Goal: Information Seeking & Learning: Learn about a topic

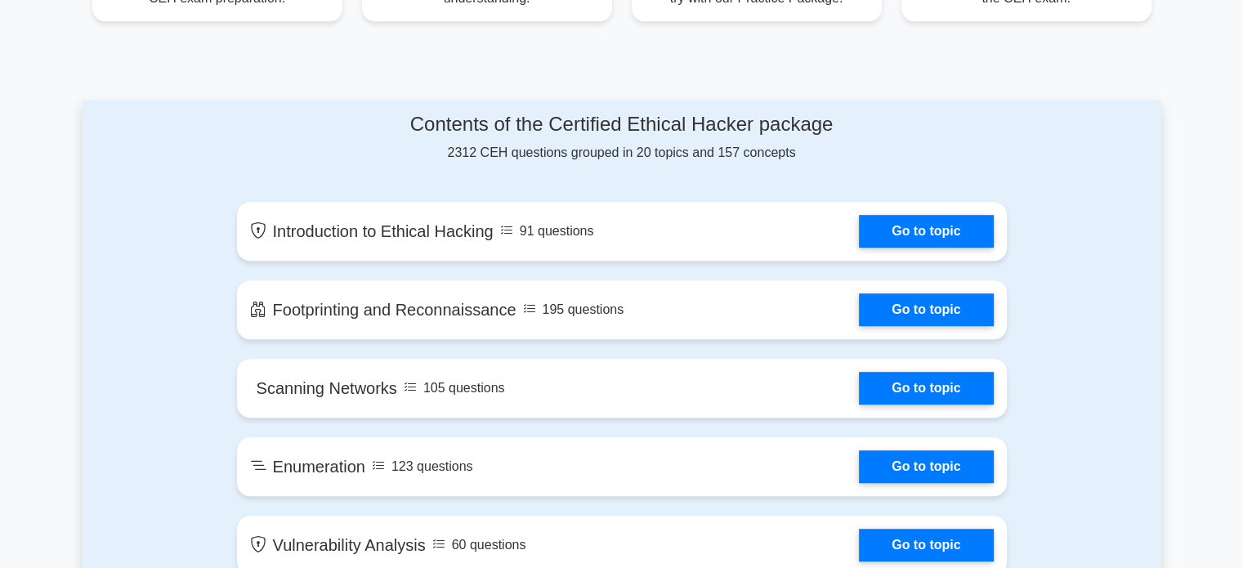
scroll to position [767, 0]
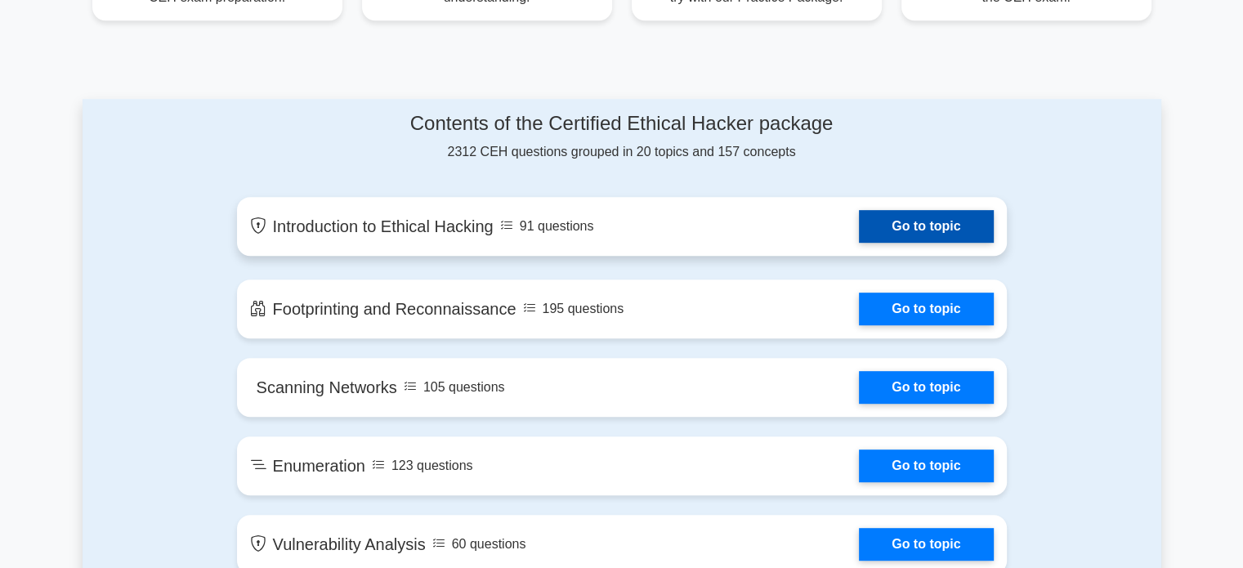
click at [859, 232] on link "Go to topic" at bounding box center [926, 226] width 134 height 33
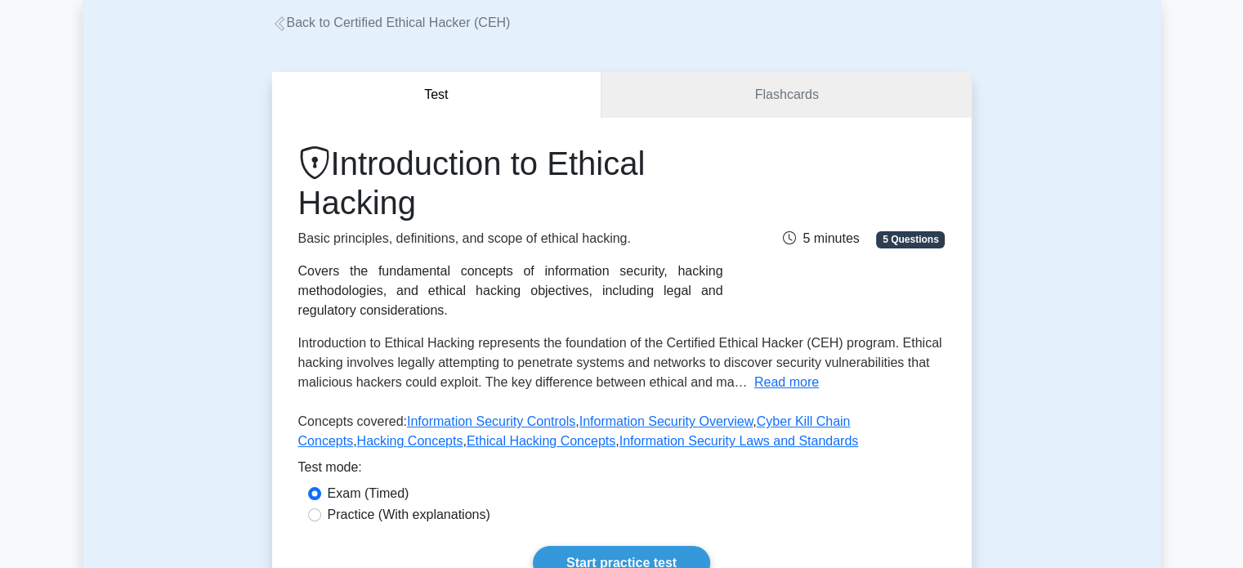
scroll to position [92, 0]
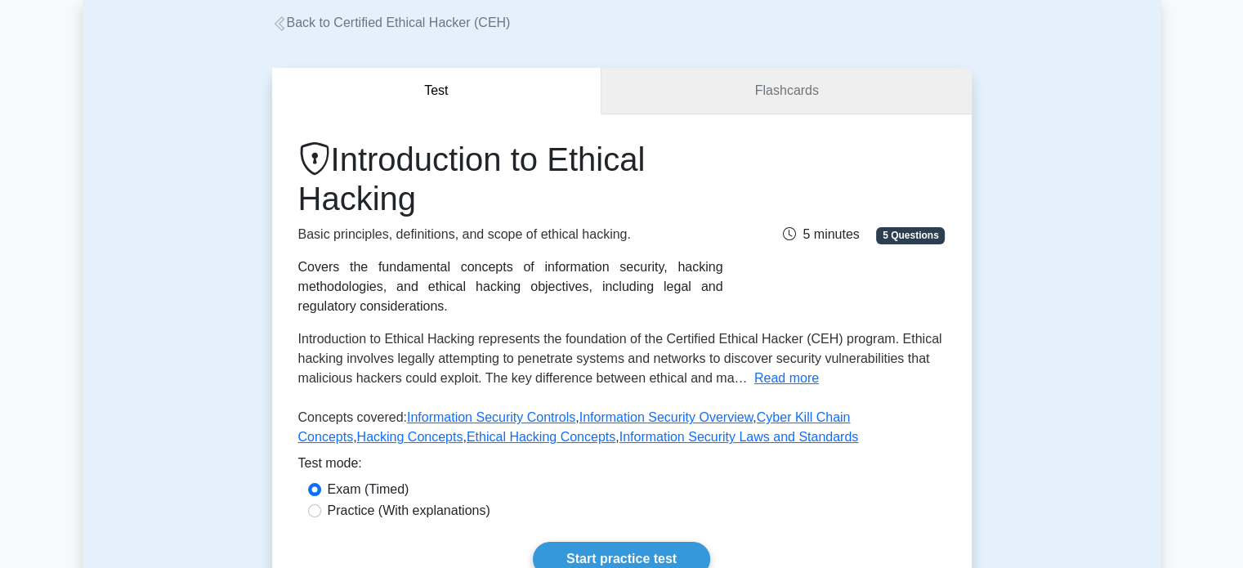
click at [741, 97] on link "Flashcards" at bounding box center [785, 91] width 369 height 47
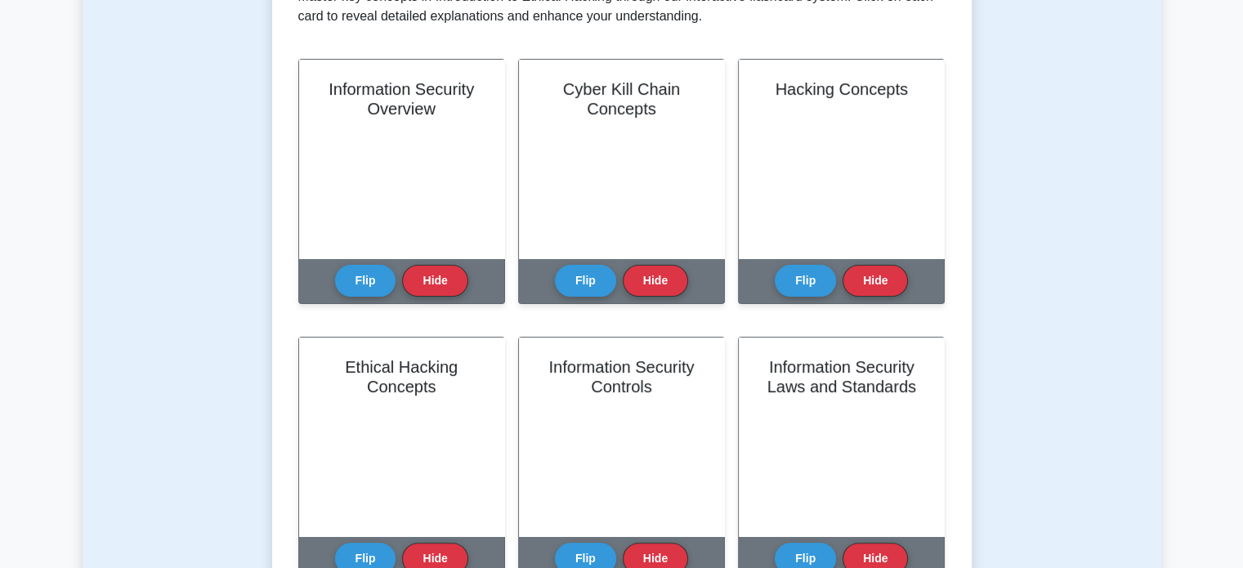
scroll to position [352, 0]
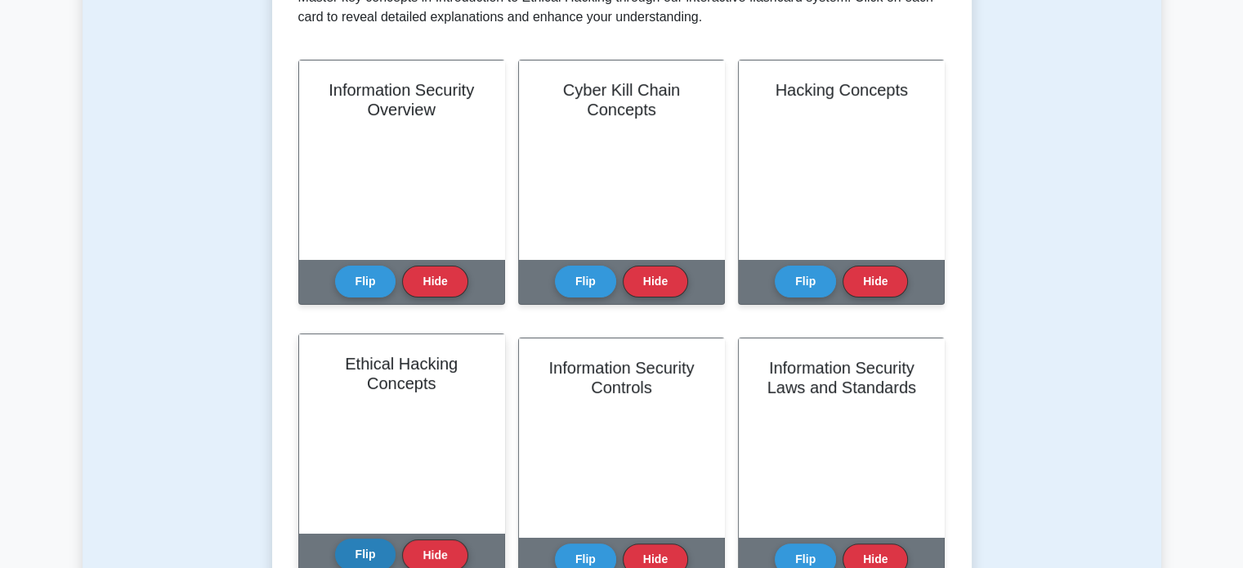
click at [373, 548] on button "Flip" at bounding box center [365, 555] width 61 height 32
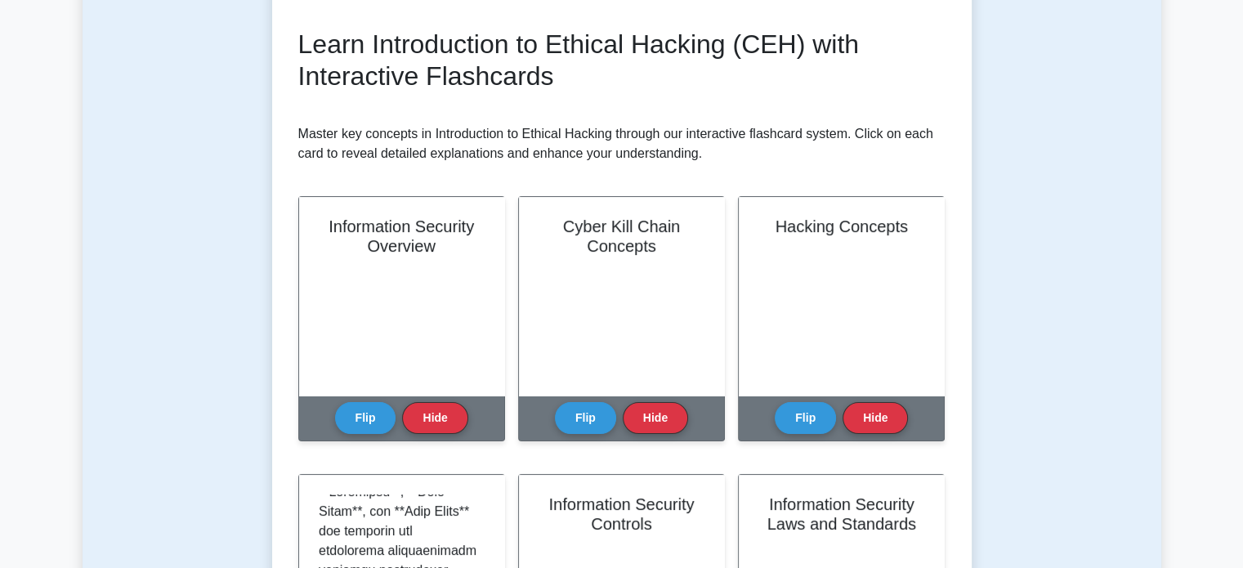
scroll to position [0, 0]
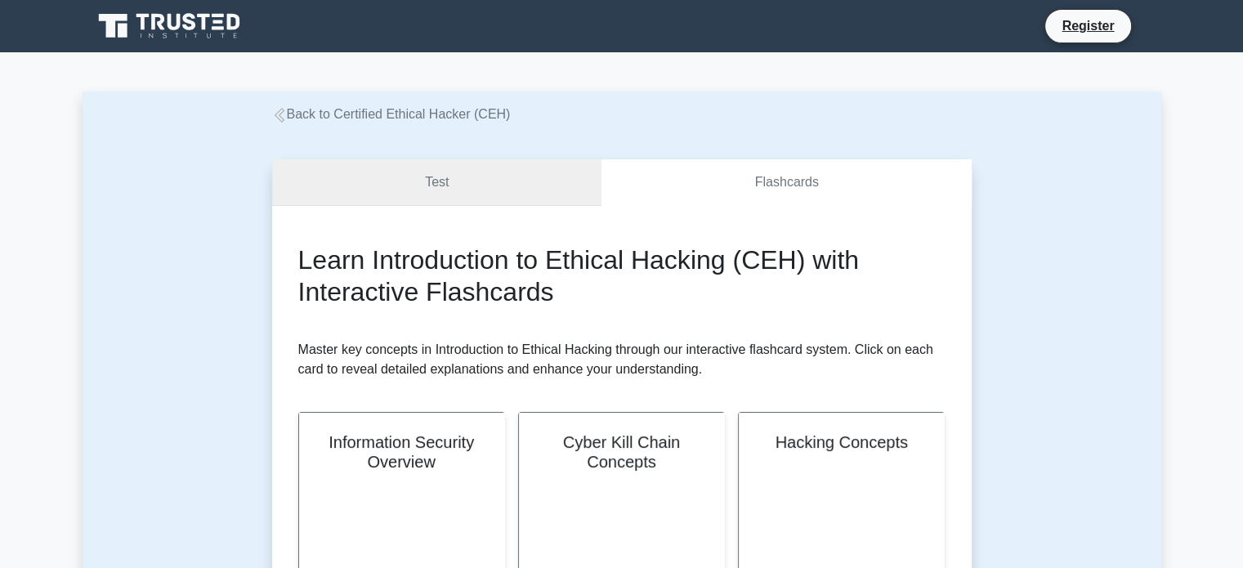
click at [476, 204] on link "Test" at bounding box center [437, 182] width 330 height 47
